Goal: Task Accomplishment & Management: Manage account settings

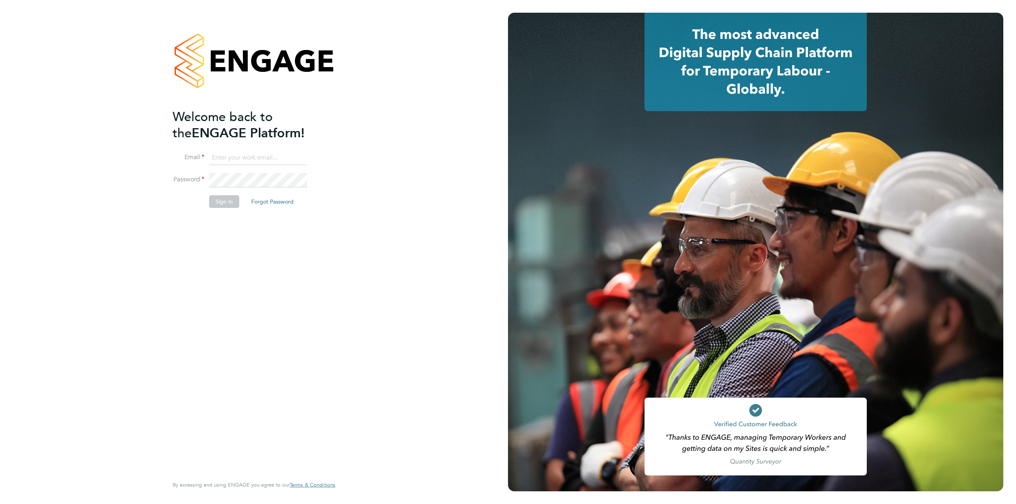
type input "[PERSON_NAME][EMAIL_ADDRESS][PERSON_NAME][DOMAIN_NAME]"
click at [217, 204] on button "Sign In" at bounding box center [224, 201] width 30 height 13
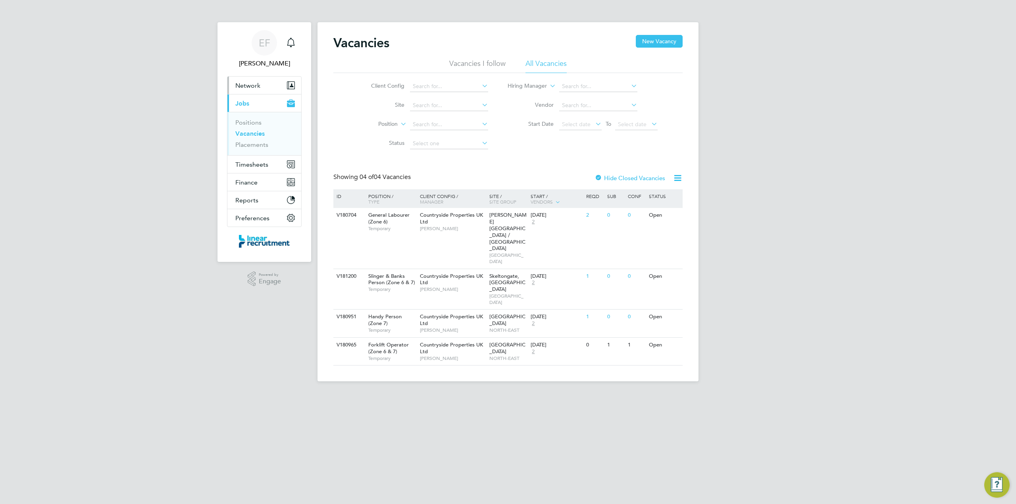
click at [248, 83] on span "Network" at bounding box center [247, 86] width 25 height 8
click at [248, 115] on link "Sites" at bounding box center [242, 116] width 14 height 8
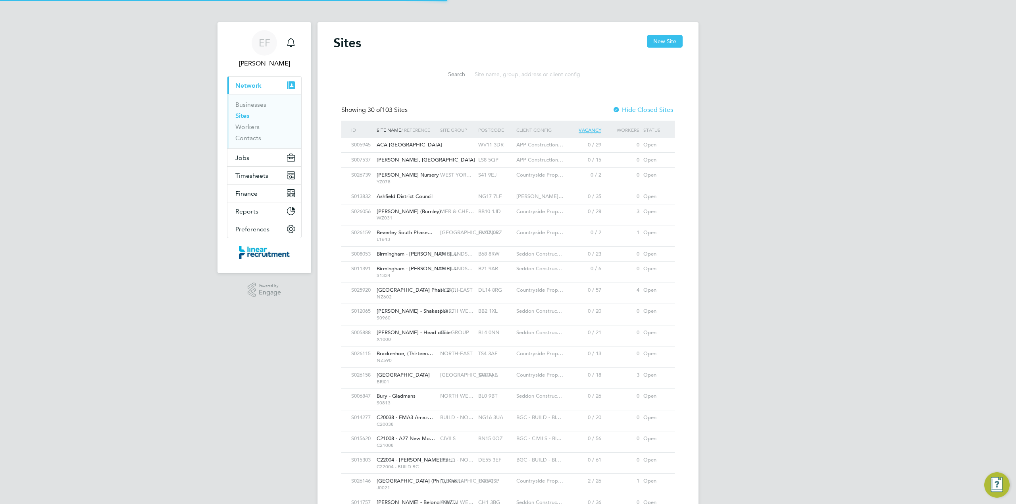
click at [488, 74] on input at bounding box center [529, 74] width 116 height 15
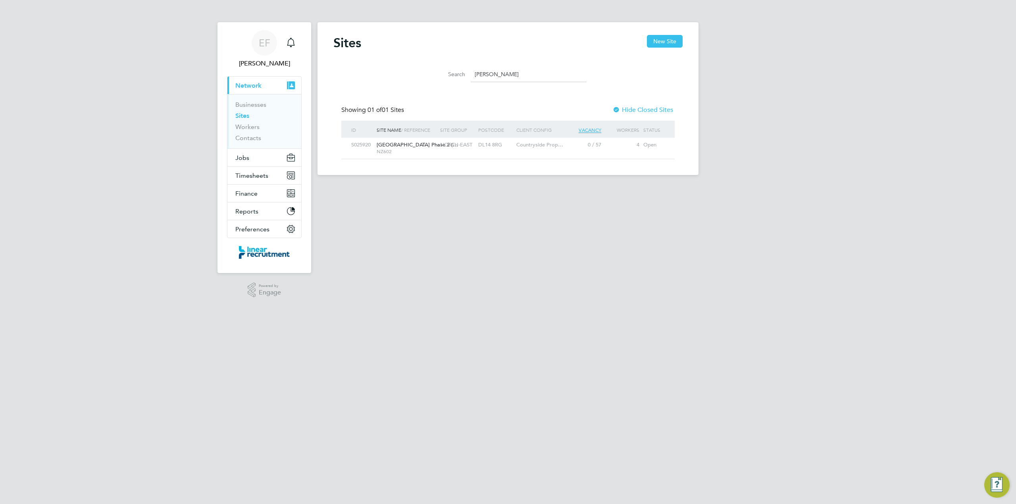
type input "bishop"
click at [403, 145] on span "Bishops Park Phase 2 (…" at bounding box center [417, 144] width 81 height 7
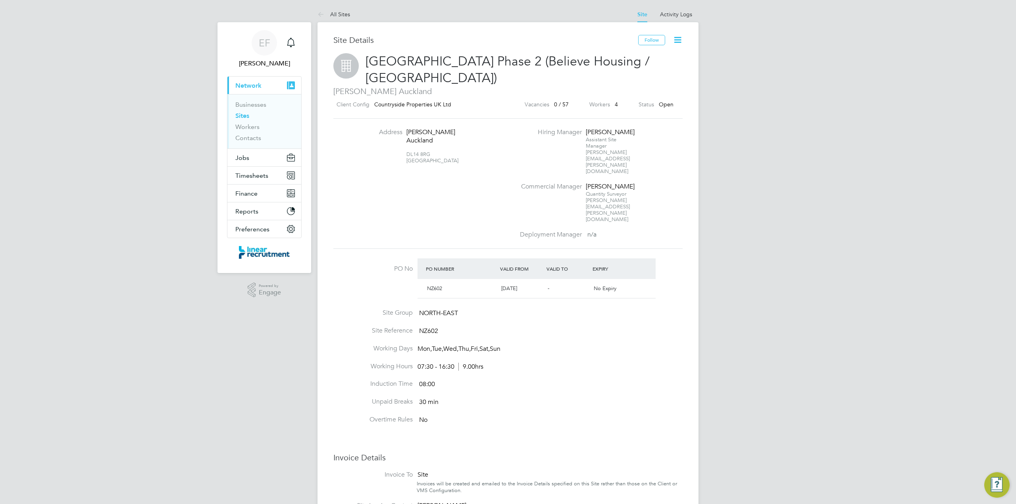
click at [457, 415] on li "Overtime Rules No" at bounding box center [507, 424] width 349 height 18
drag, startPoint x: 648, startPoint y: 165, endPoint x: 580, endPoint y: 145, distance: 71.2
click at [580, 145] on ul "Hiring Manager John Bancroft Assistant Site Manager john.bancroft@vistry.co.uk …" at bounding box center [600, 183] width 171 height 110
click at [547, 143] on li "Hiring Manager John Bancroft Assistant Site Manager john.bancroft@vistry.co.uk" at bounding box center [600, 155] width 171 height 54
click at [334, 11] on link "All Sites" at bounding box center [333, 14] width 33 height 7
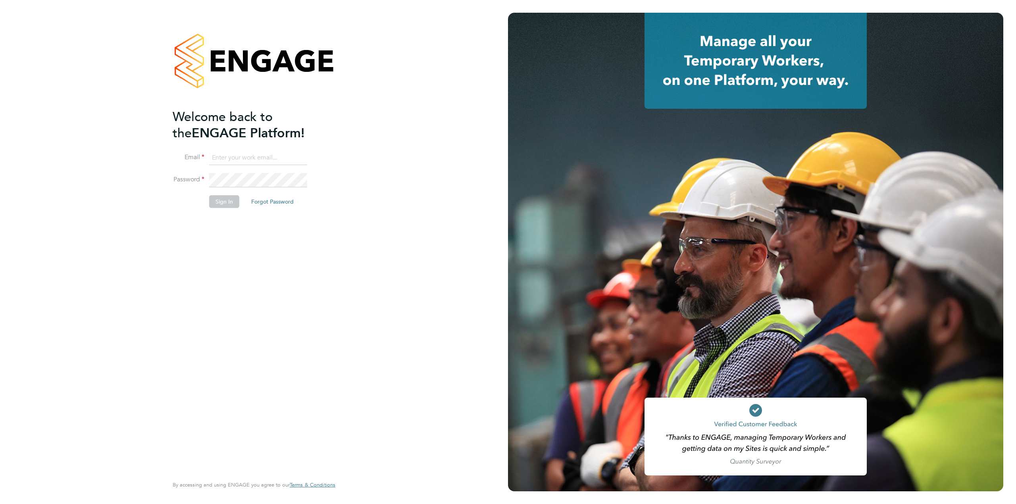
type input "Emma.fitzgibbons@linearrecruitment.co.uk"
click at [217, 204] on button "Sign In" at bounding box center [224, 201] width 30 height 13
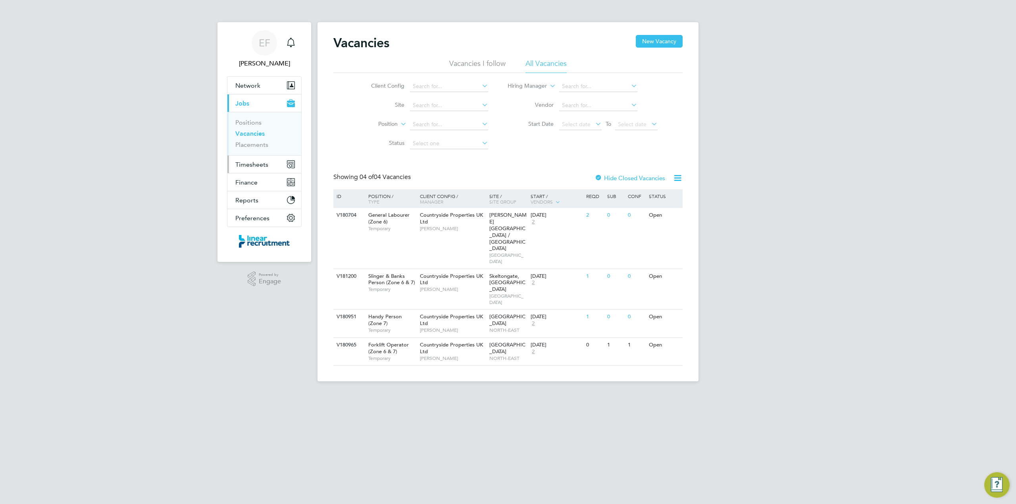
click at [247, 167] on span "Timesheets" at bounding box center [251, 165] width 33 height 8
click at [249, 143] on link "Timesheets" at bounding box center [251, 140] width 33 height 8
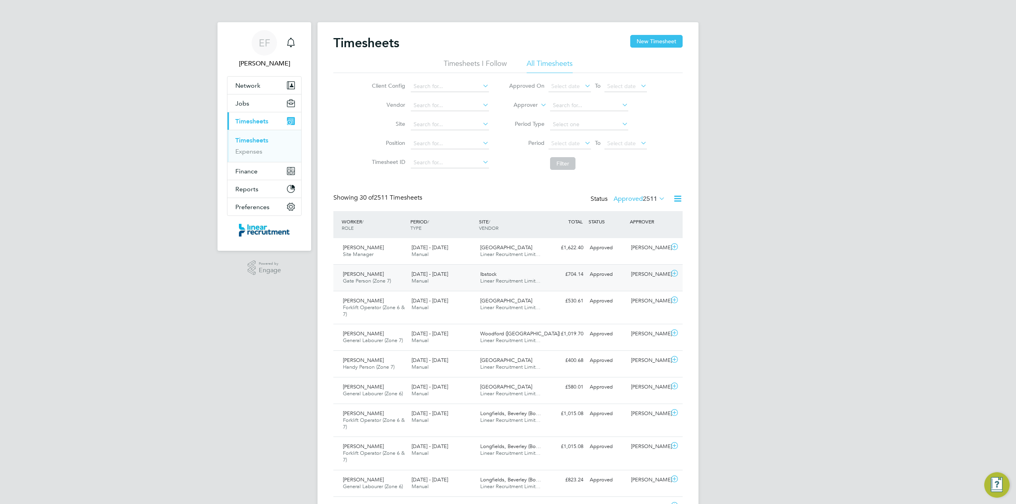
click at [353, 275] on span "[PERSON_NAME]" at bounding box center [363, 274] width 41 height 7
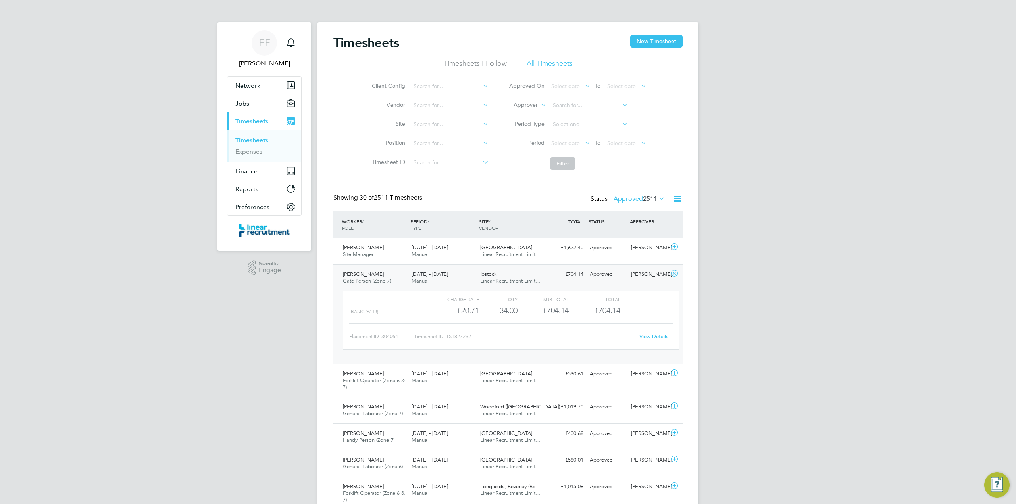
click at [659, 336] on link "View Details" at bounding box center [653, 336] width 29 height 7
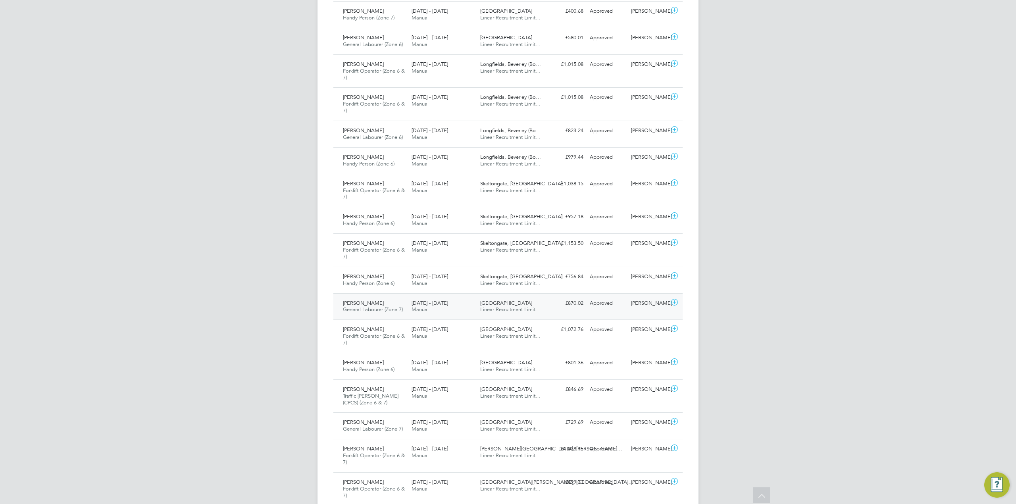
scroll to position [423, 0]
click at [358, 394] on span "Traffic Marshall (CPCS) (Zone 6 & 7)" at bounding box center [371, 398] width 56 height 13
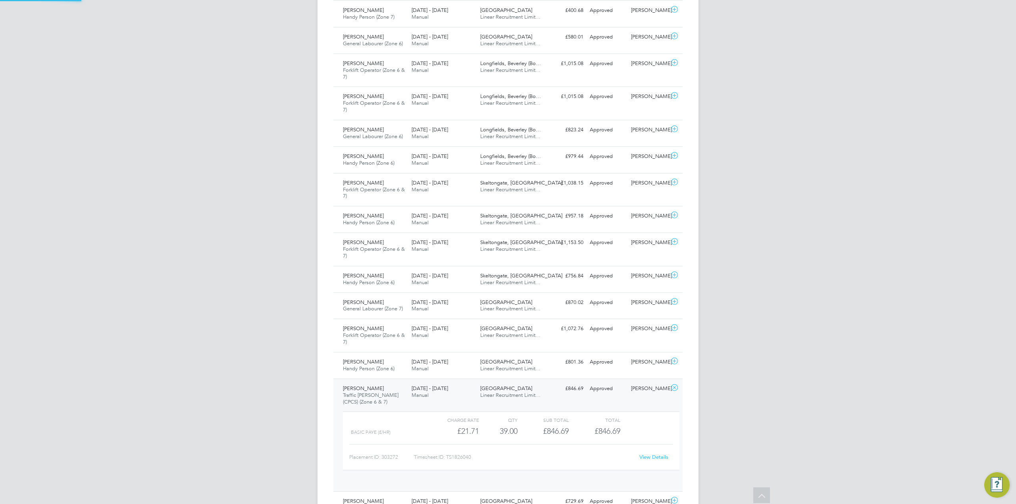
scroll to position [13, 77]
click at [650, 460] on link "View Details" at bounding box center [653, 456] width 29 height 7
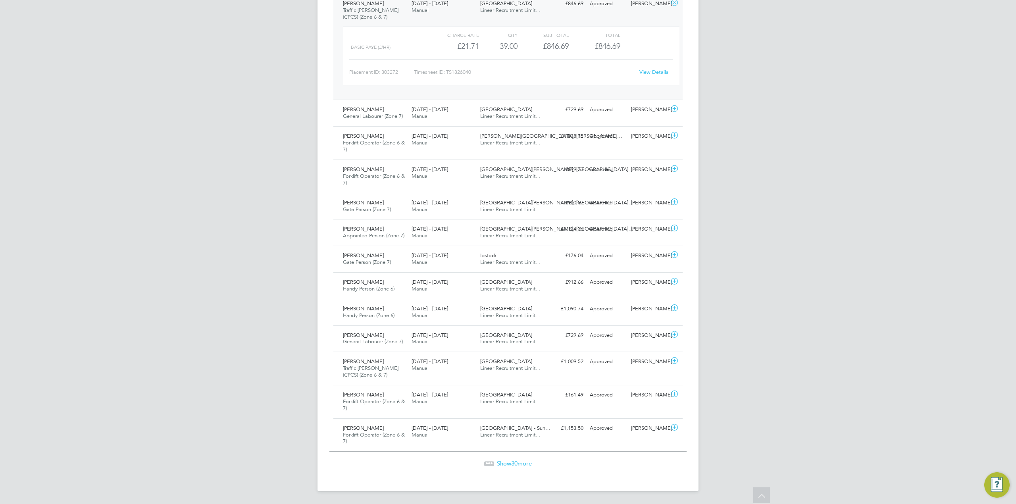
scroll to position [813, 0]
click at [502, 461] on span "Show 30 more" at bounding box center [514, 463] width 35 height 8
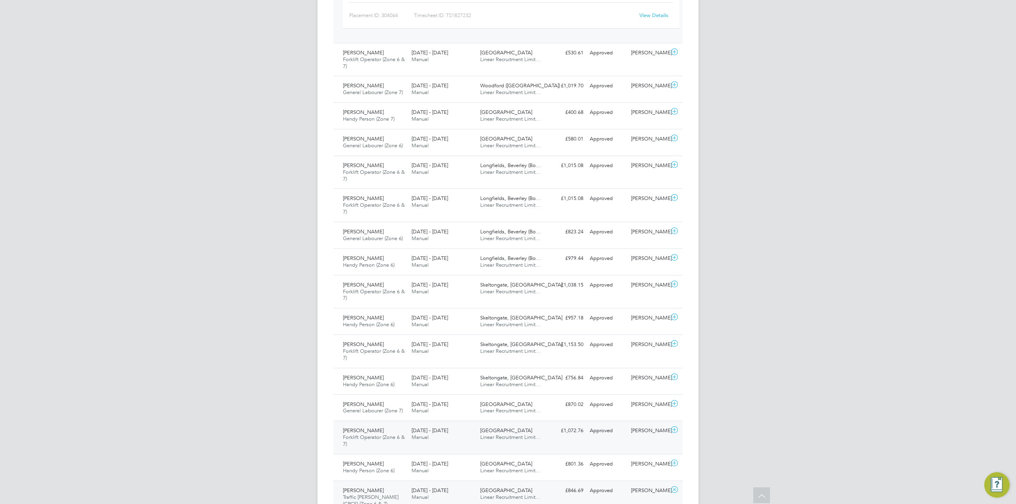
scroll to position [283, 0]
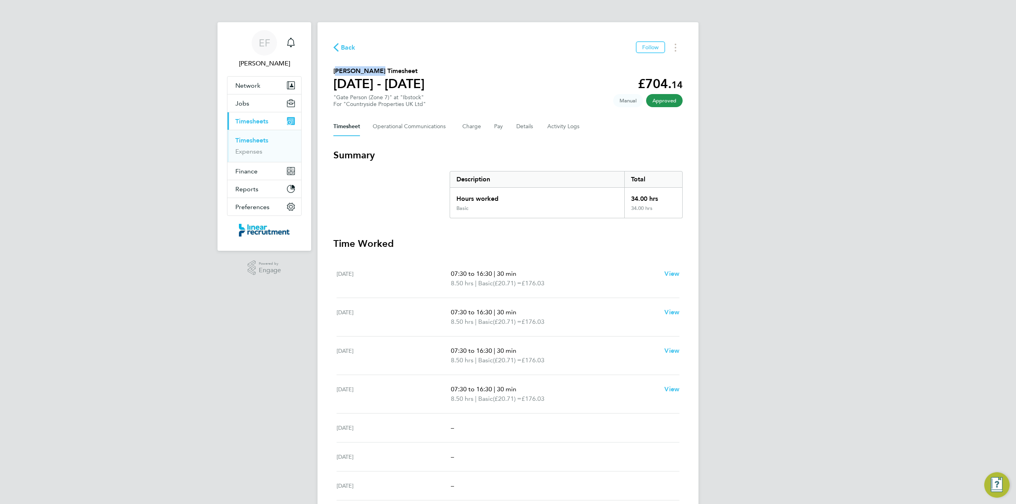
drag, startPoint x: 332, startPoint y: 69, endPoint x: 373, endPoint y: 70, distance: 41.3
click at [373, 70] on div "Back Follow [PERSON_NAME] Timesheet [DATE] - [DATE] £704. 14 "Gate Person (Zone…" at bounding box center [507, 270] width 381 height 497
copy h2 "[PERSON_NAME]"
click at [524, 125] on button "Details" at bounding box center [525, 126] width 18 height 19
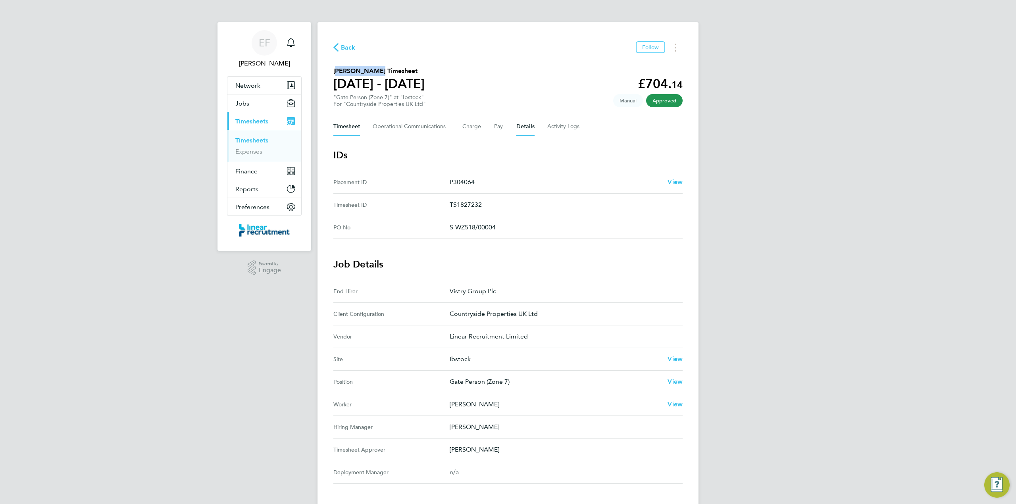
click at [348, 125] on button "Timesheet" at bounding box center [346, 126] width 27 height 19
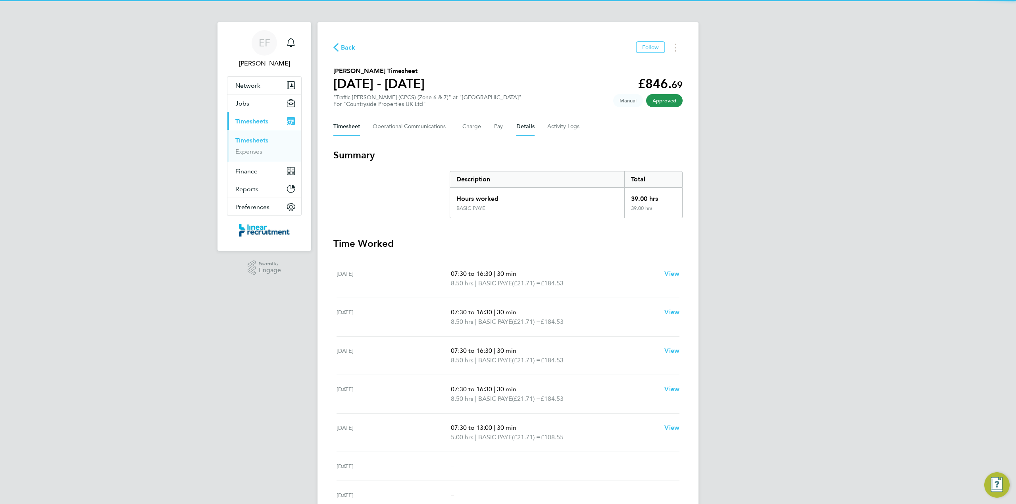
click at [527, 126] on button "Details" at bounding box center [525, 126] width 18 height 19
